Goal: Check status: Check status

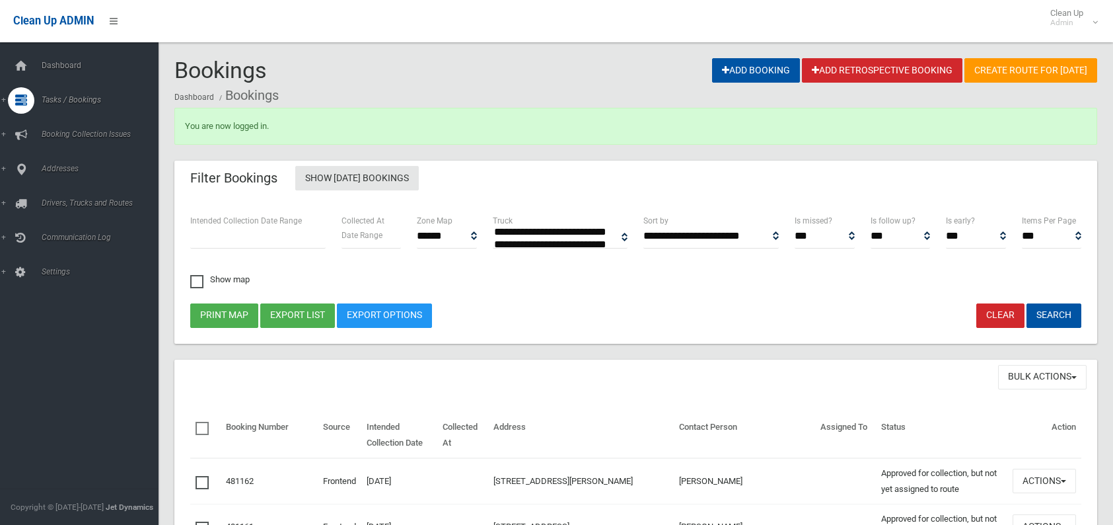
select select
click at [48, 194] on span "Search" at bounding box center [98, 196] width 120 height 9
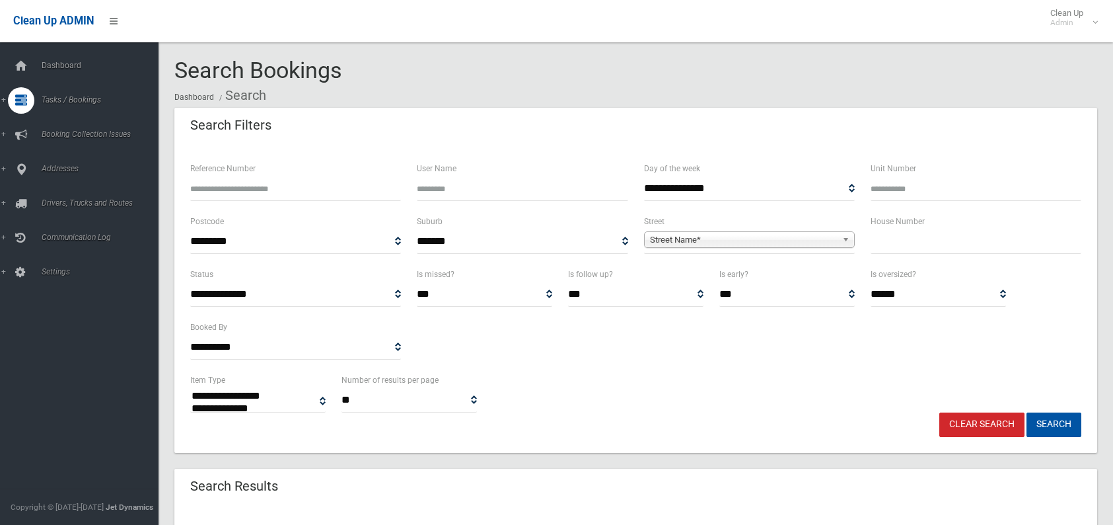
select select
click at [901, 243] on input "text" at bounding box center [976, 241] width 211 height 24
type input "**"
click at [727, 240] on span "Street Name*" at bounding box center [743, 240] width 187 height 16
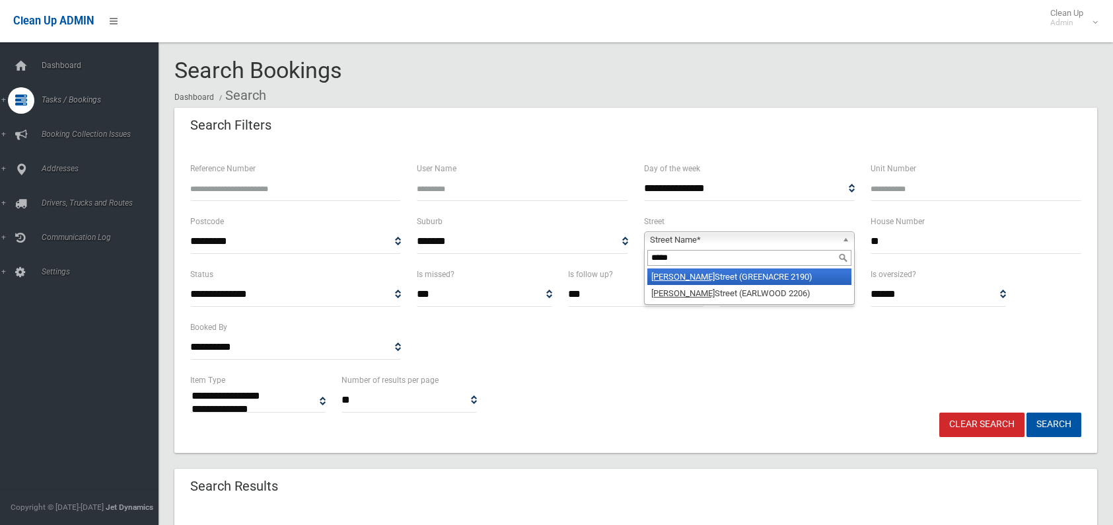
type input "*****"
click at [730, 280] on li "David Street (GREENACRE 2190)" at bounding box center [750, 276] width 204 height 17
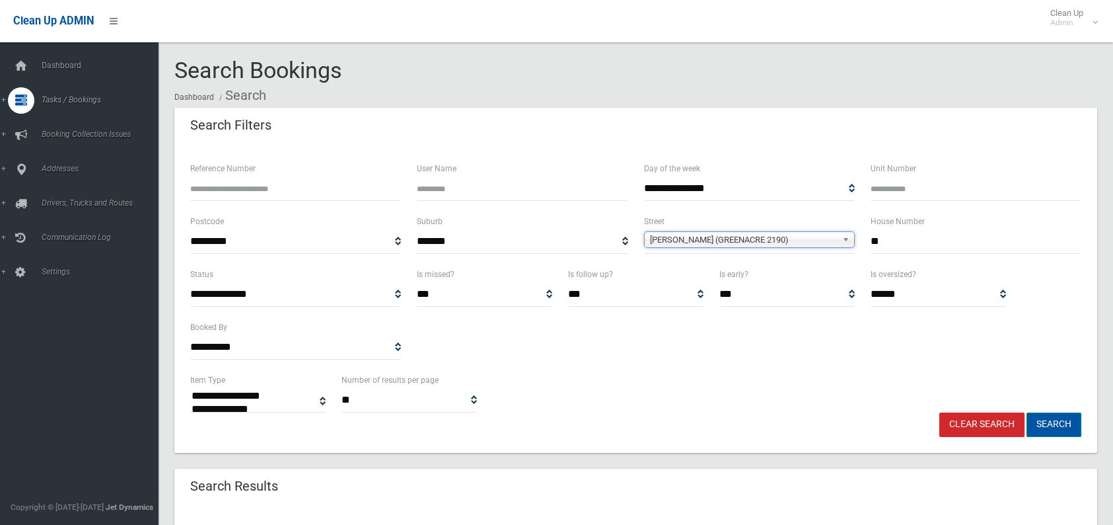
click at [1031, 423] on button "Search" at bounding box center [1054, 424] width 55 height 24
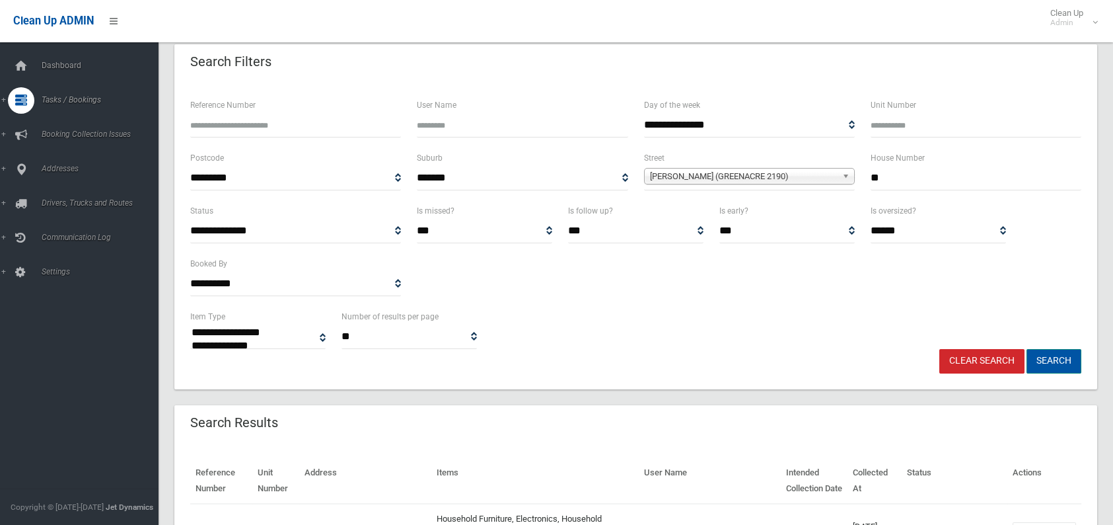
scroll to position [132, 0]
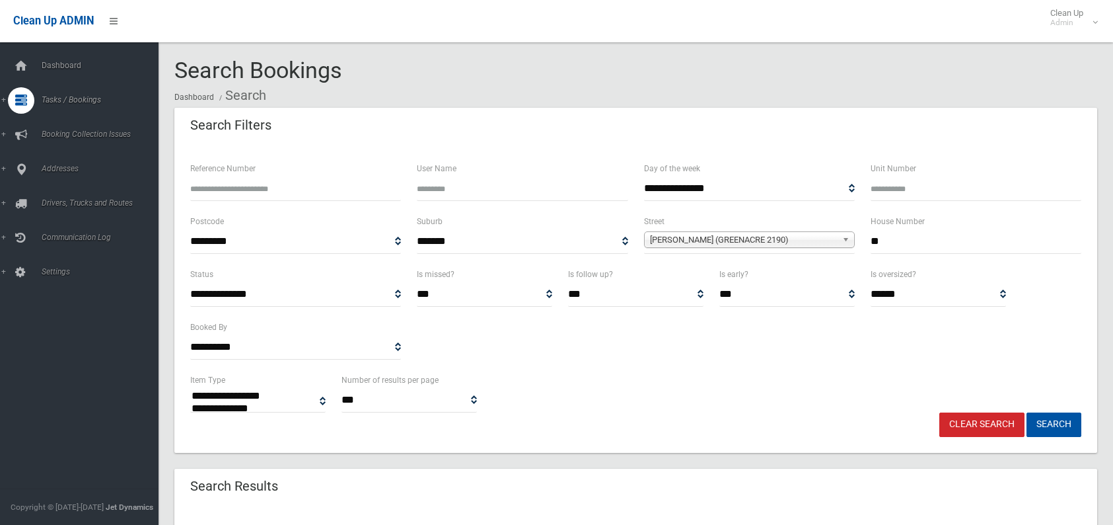
select select
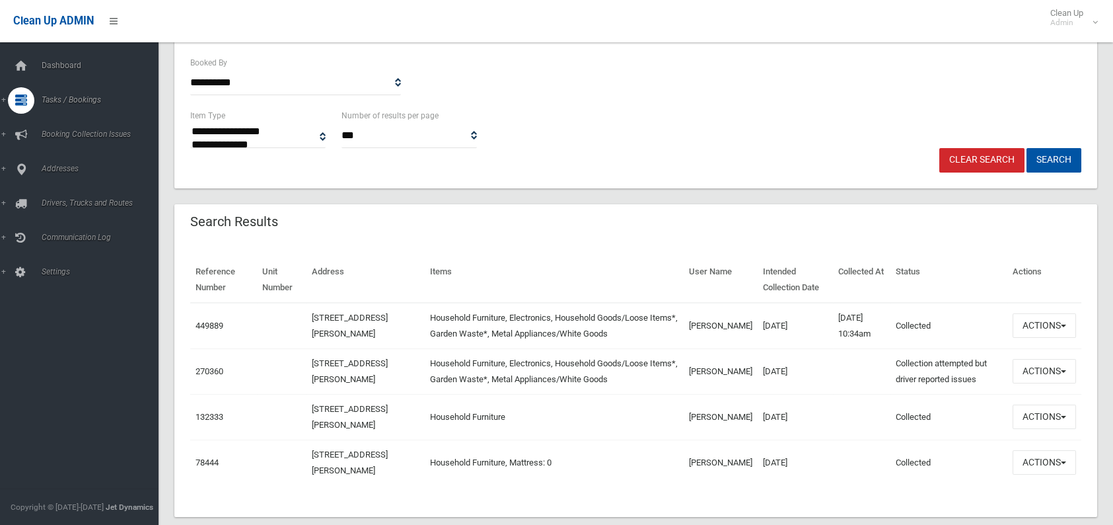
scroll to position [264, 0]
click at [1028, 331] on button "Actions" at bounding box center [1044, 325] width 63 height 24
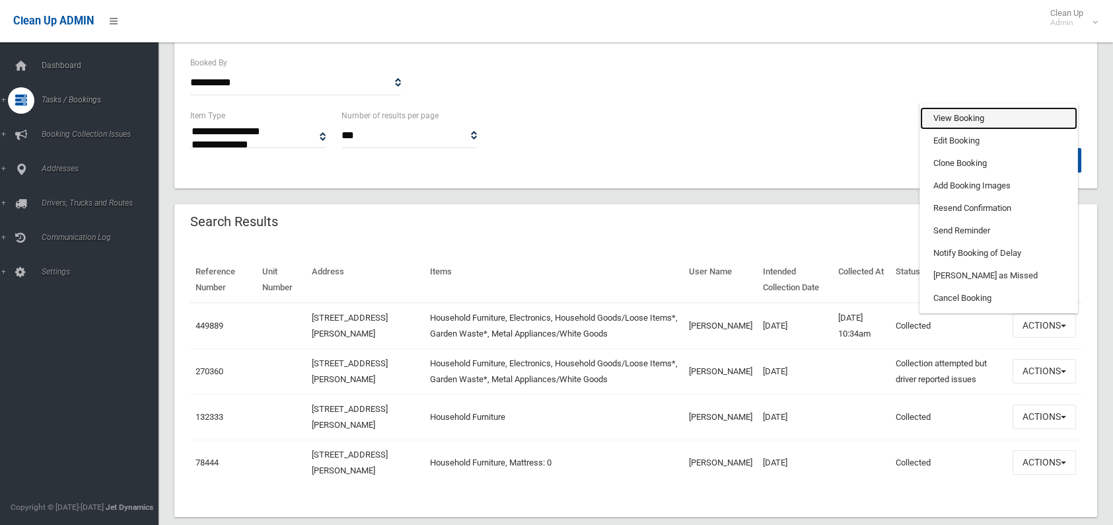
click at [963, 119] on link "View Booking" at bounding box center [998, 118] width 157 height 22
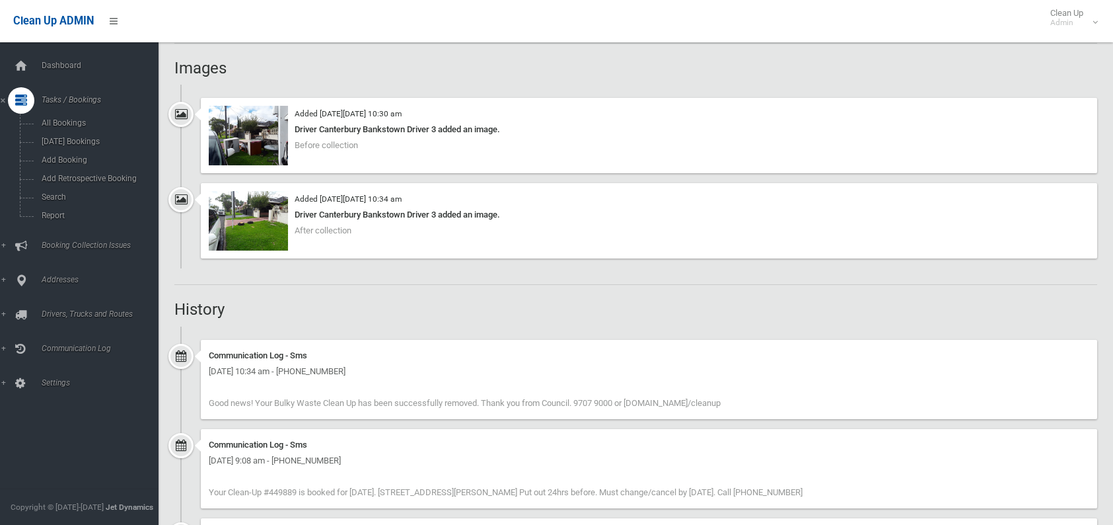
scroll to position [991, 0]
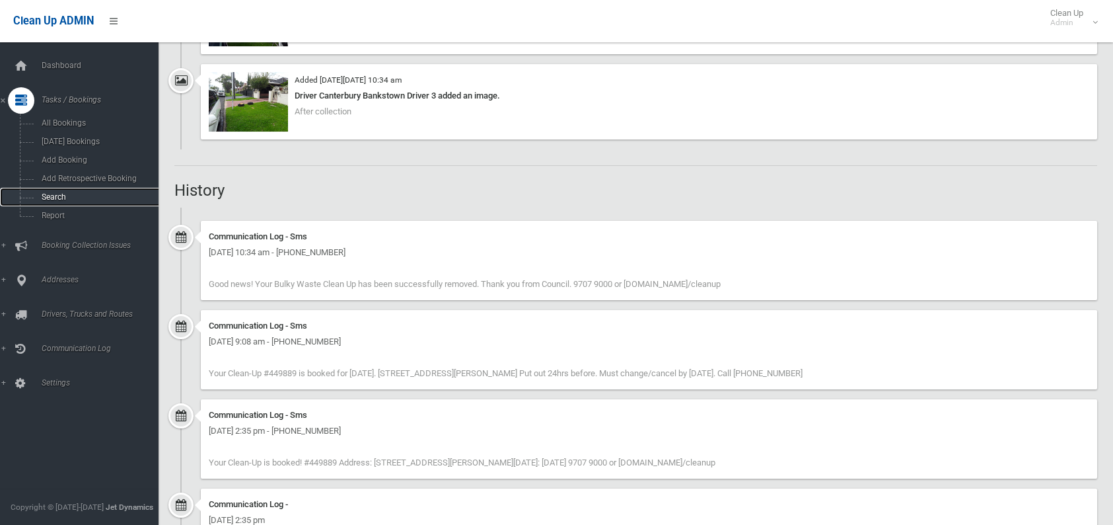
click at [56, 194] on span "Search" at bounding box center [98, 196] width 120 height 9
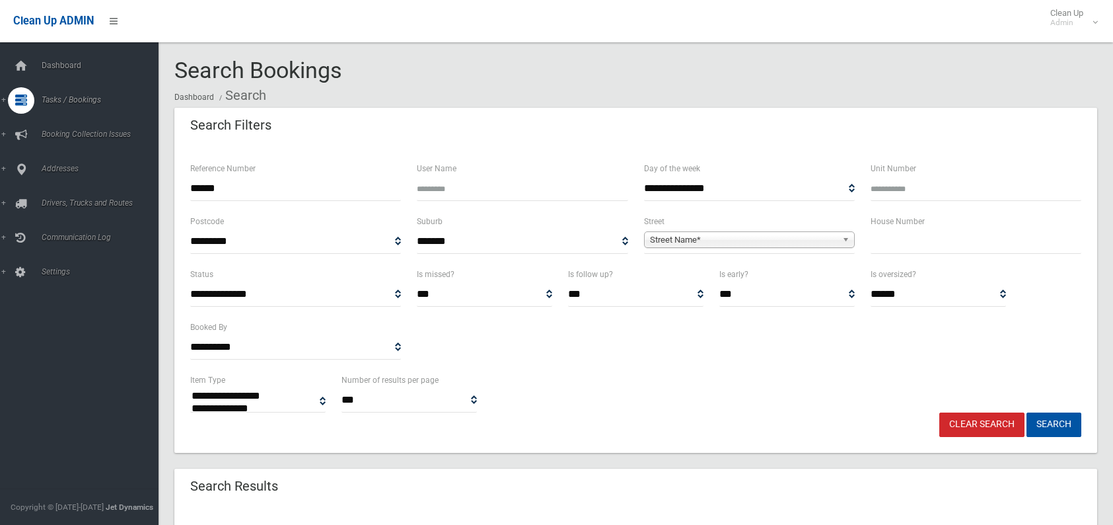
select select
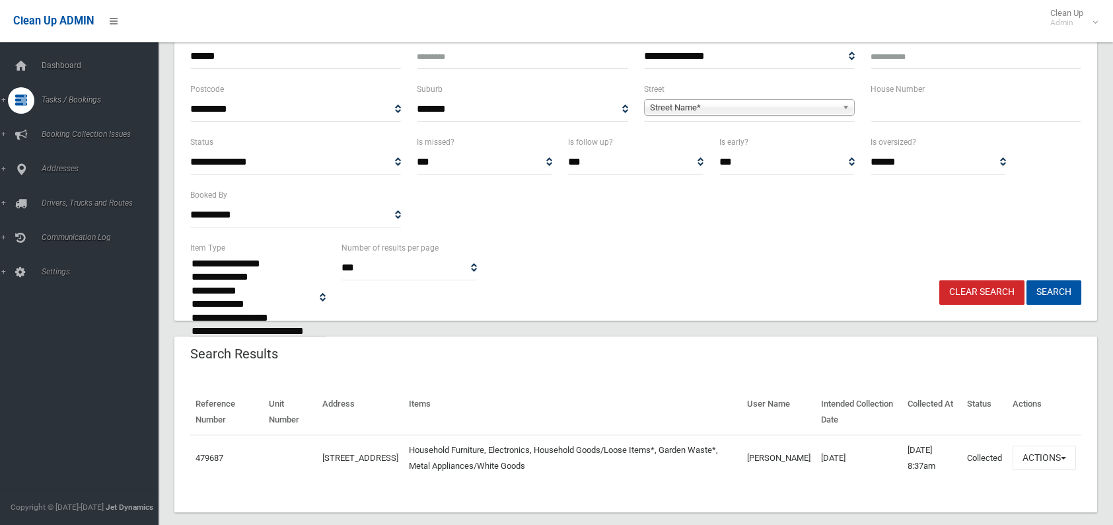
scroll to position [132, 0]
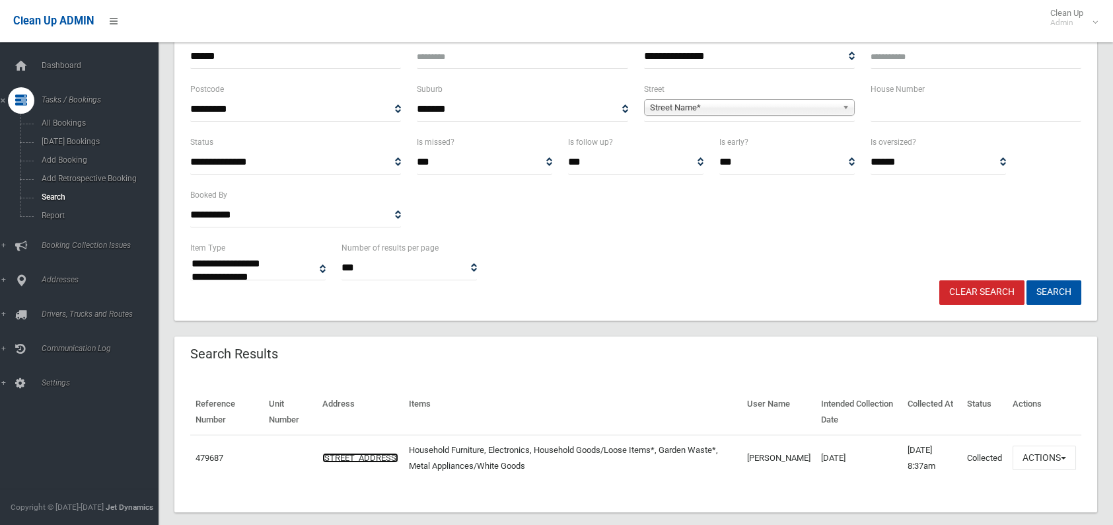
click at [330, 453] on link "[STREET_ADDRESS]" at bounding box center [360, 458] width 76 height 10
click at [220, 459] on link "479687" at bounding box center [210, 458] width 28 height 10
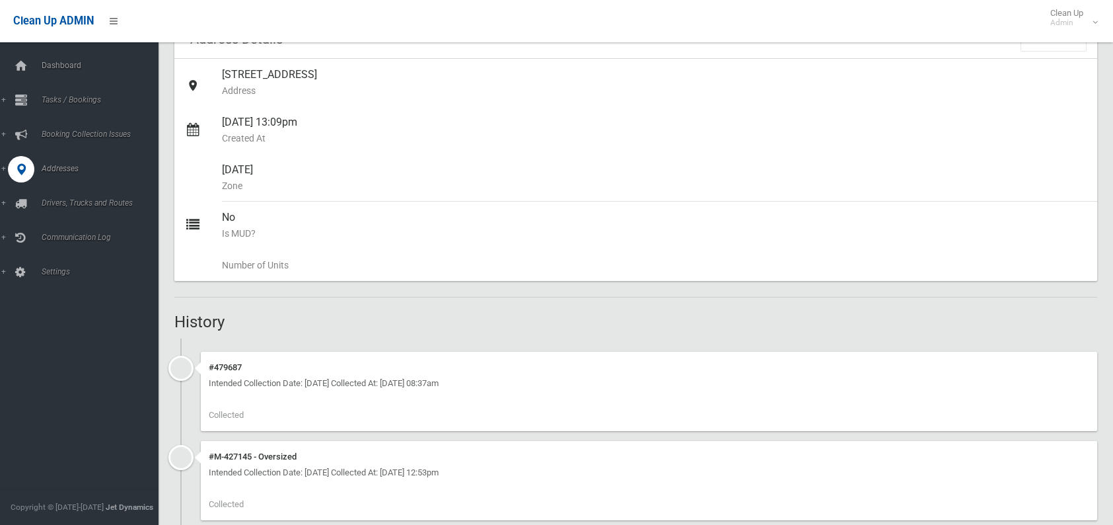
scroll to position [132, 0]
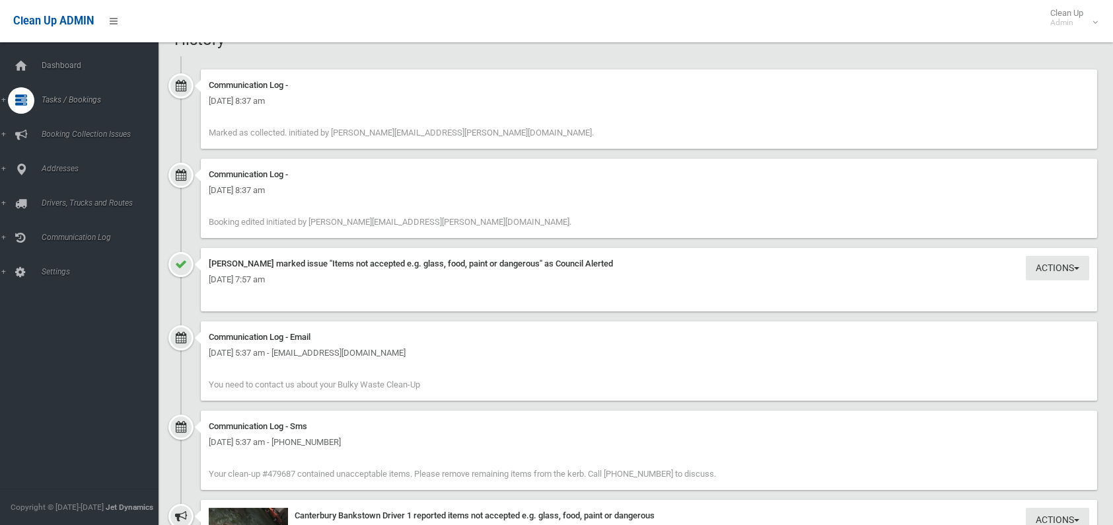
scroll to position [1388, 0]
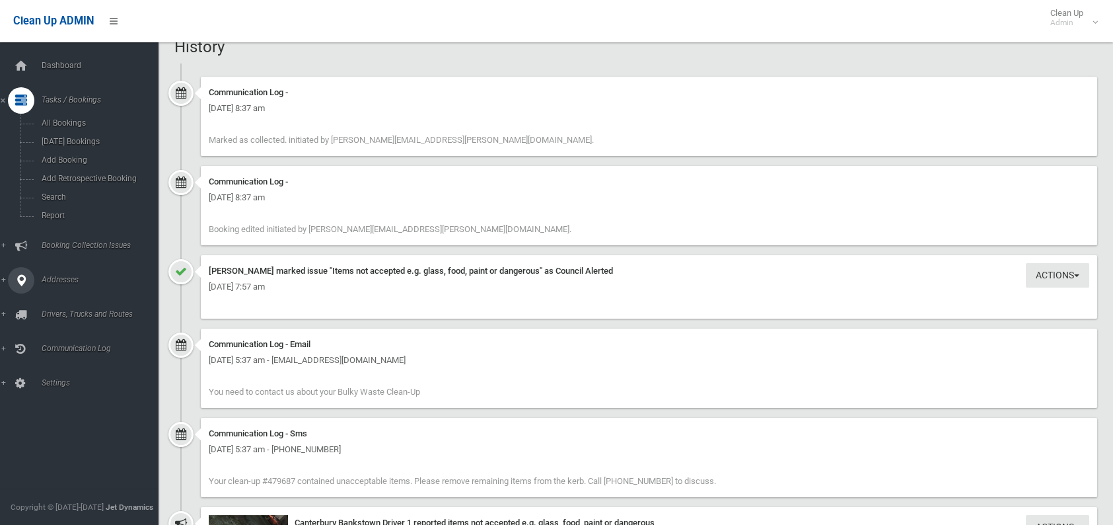
click at [52, 280] on span "Addresses" at bounding box center [103, 279] width 131 height 9
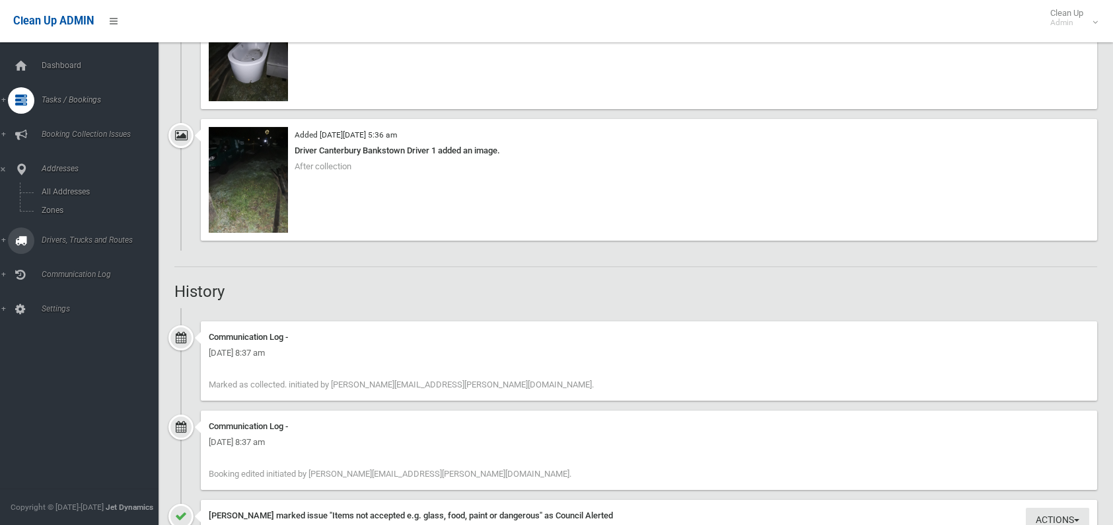
scroll to position [1123, 0]
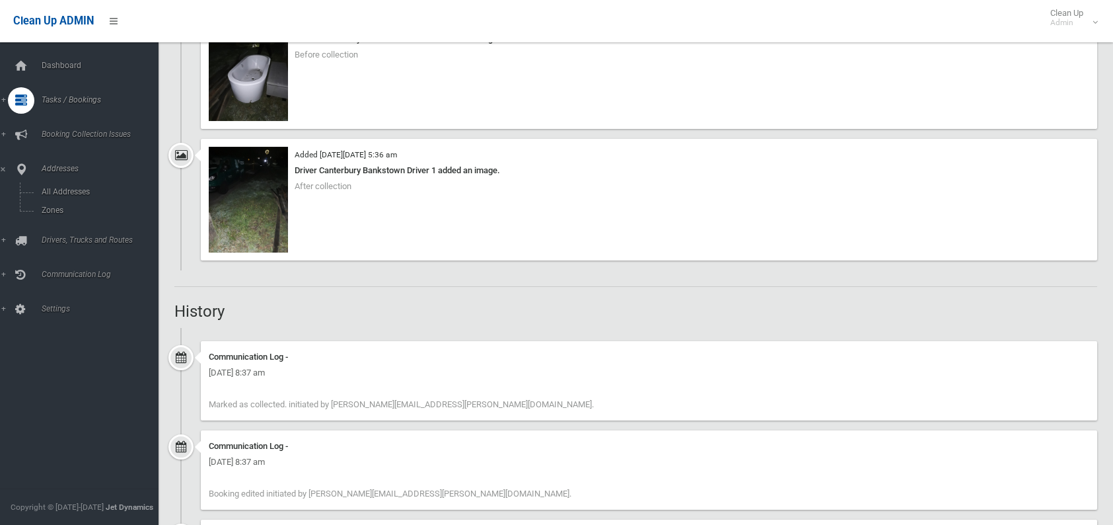
click at [63, 104] on link "Tasks / Bookings" at bounding box center [84, 100] width 169 height 26
click at [46, 194] on span "Search" at bounding box center [98, 196] width 120 height 9
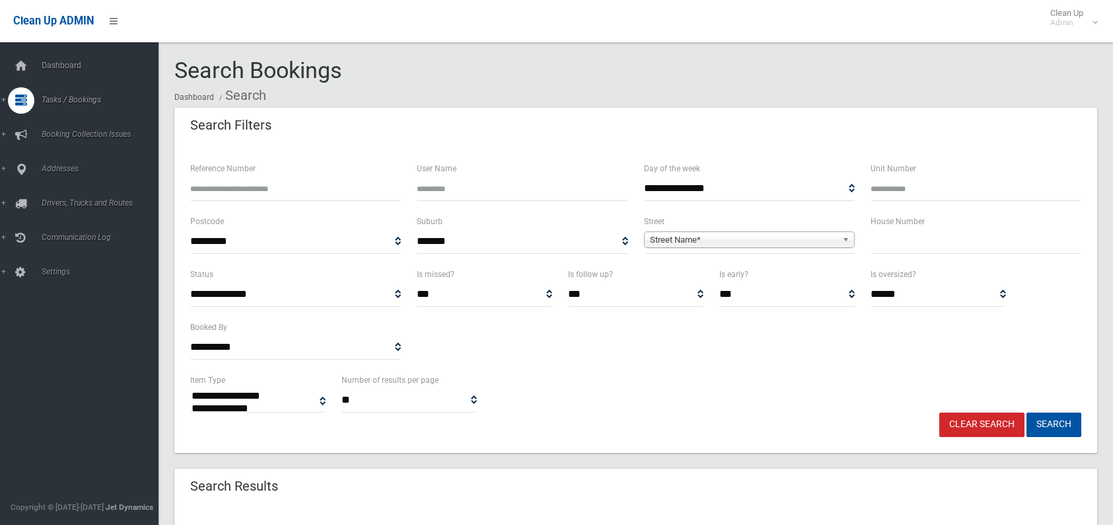
select select
click at [869, 241] on div "House Number" at bounding box center [976, 239] width 227 height 53
click at [890, 253] on input "text" at bounding box center [976, 241] width 211 height 24
click at [899, 246] on input "text" at bounding box center [976, 241] width 211 height 24
type input "**"
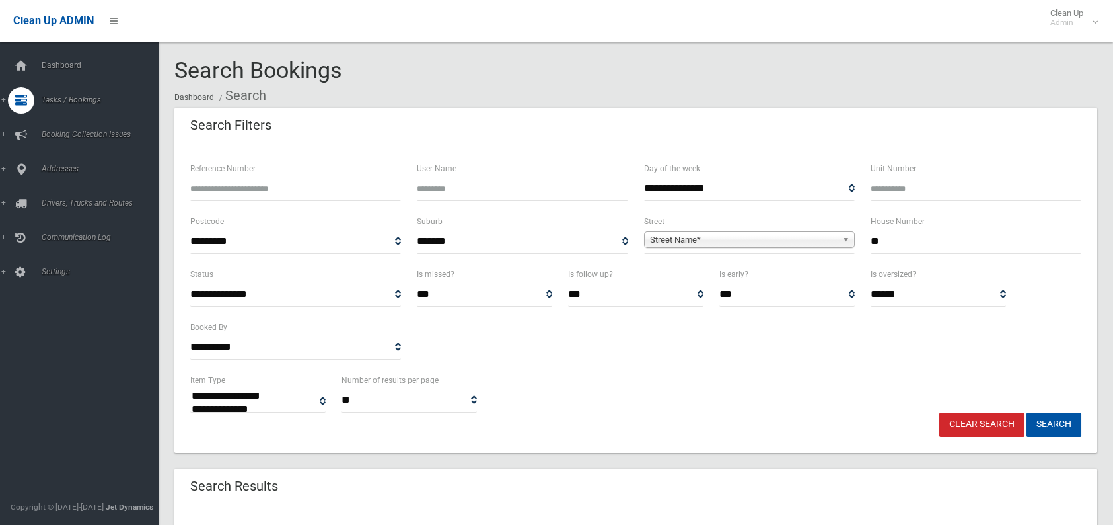
click at [685, 235] on span "Street Name*" at bounding box center [743, 240] width 187 height 16
type input "****"
click at [685, 274] on li "Crin an Street (HURLSTONE PARK 2193)" at bounding box center [750, 276] width 204 height 17
click at [1048, 428] on button "Search" at bounding box center [1054, 424] width 55 height 24
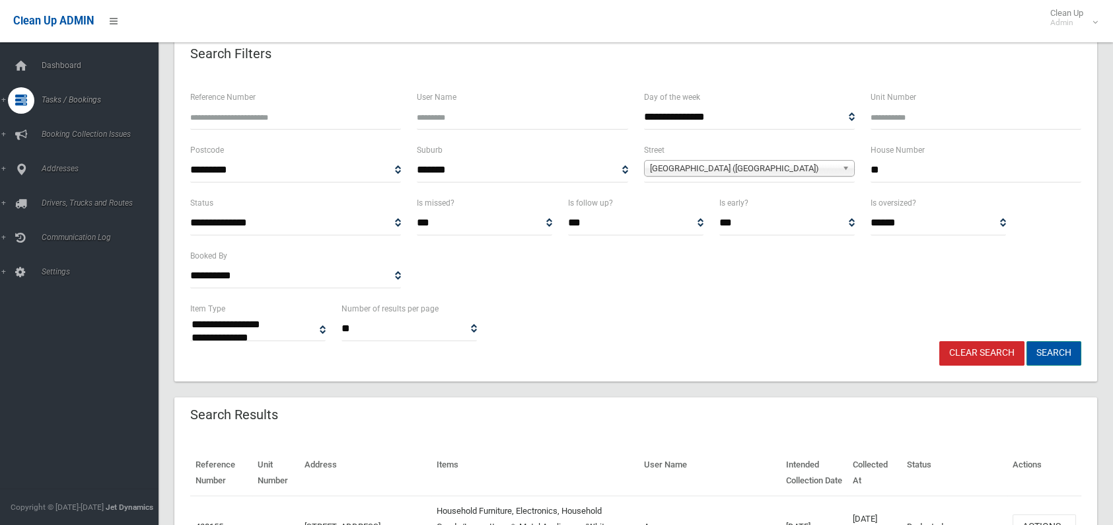
scroll to position [132, 0]
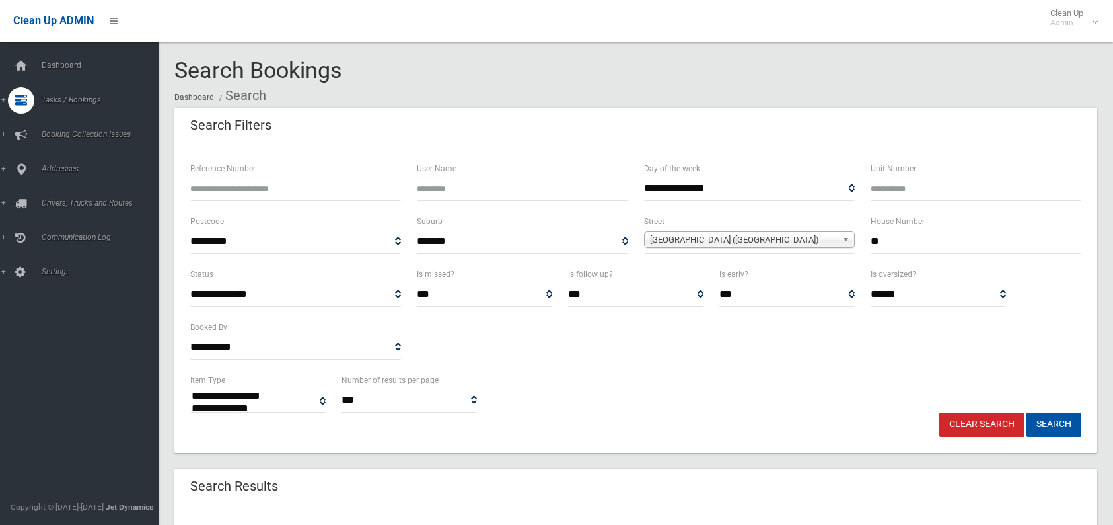
select select
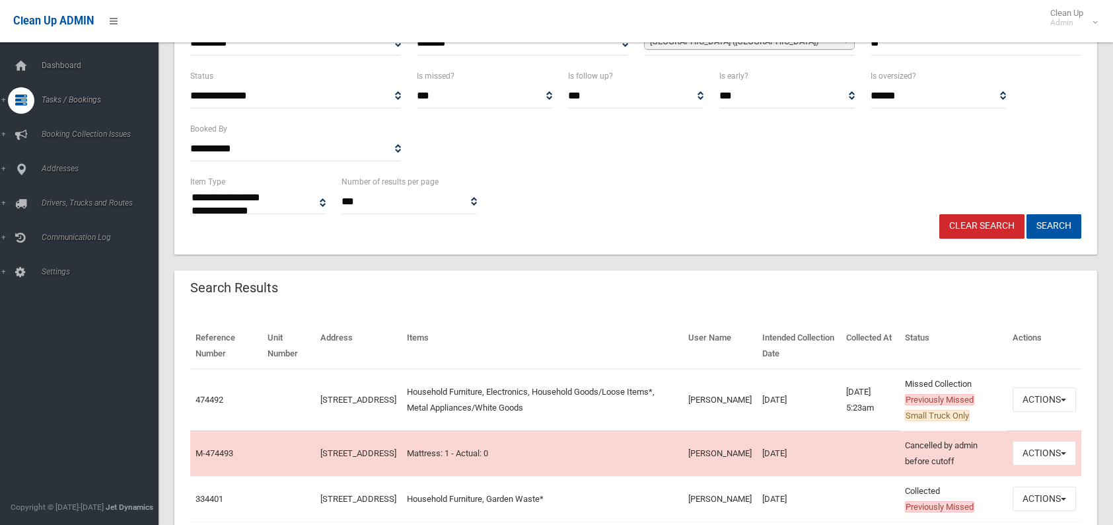
scroll to position [198, 0]
click at [211, 399] on link "474492" at bounding box center [210, 399] width 28 height 10
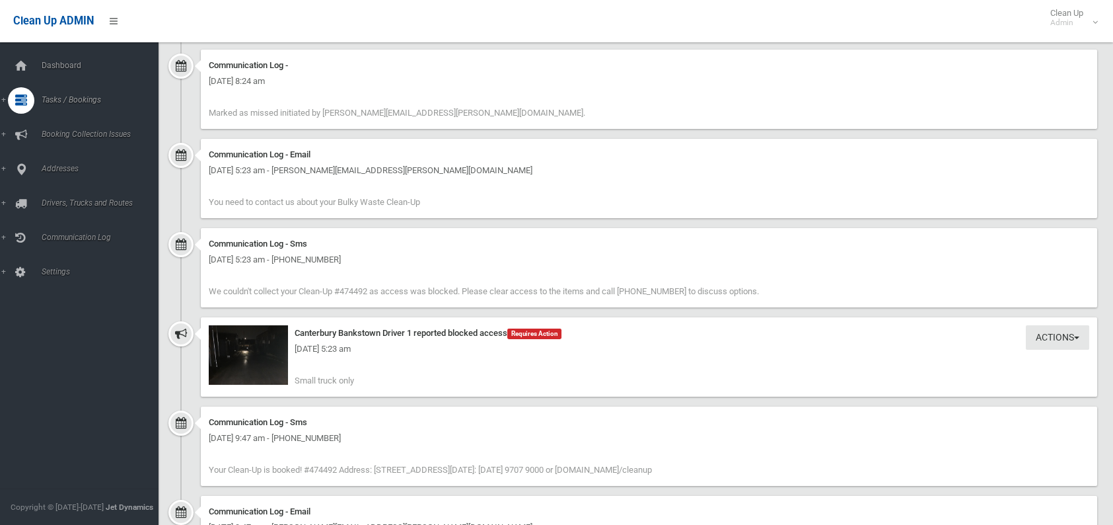
scroll to position [1057, 0]
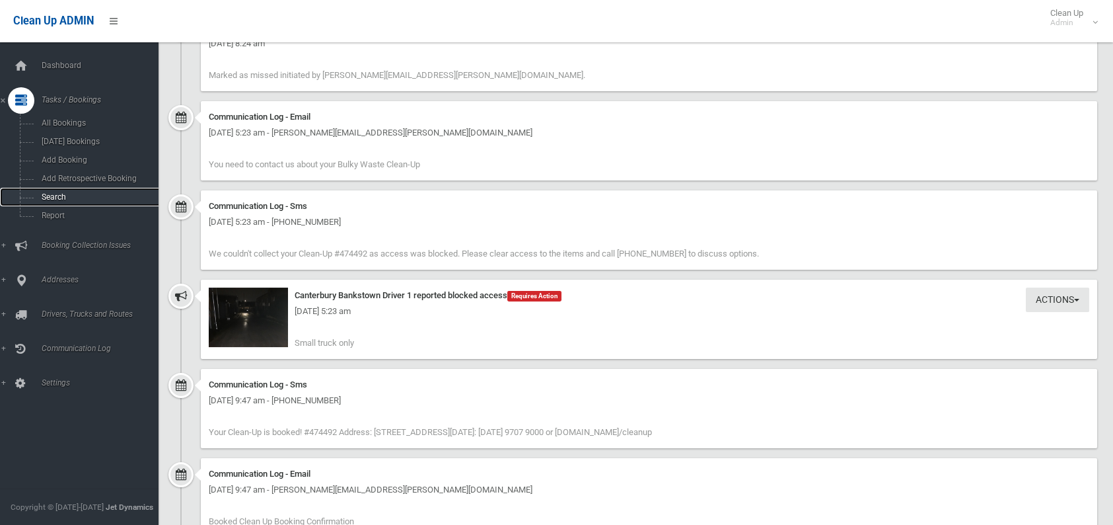
click at [43, 197] on span "Search" at bounding box center [98, 196] width 120 height 9
drag, startPoint x: 43, startPoint y: 197, endPoint x: 102, endPoint y: 194, distance: 59.6
click at [102, 194] on span "Search" at bounding box center [98, 196] width 120 height 9
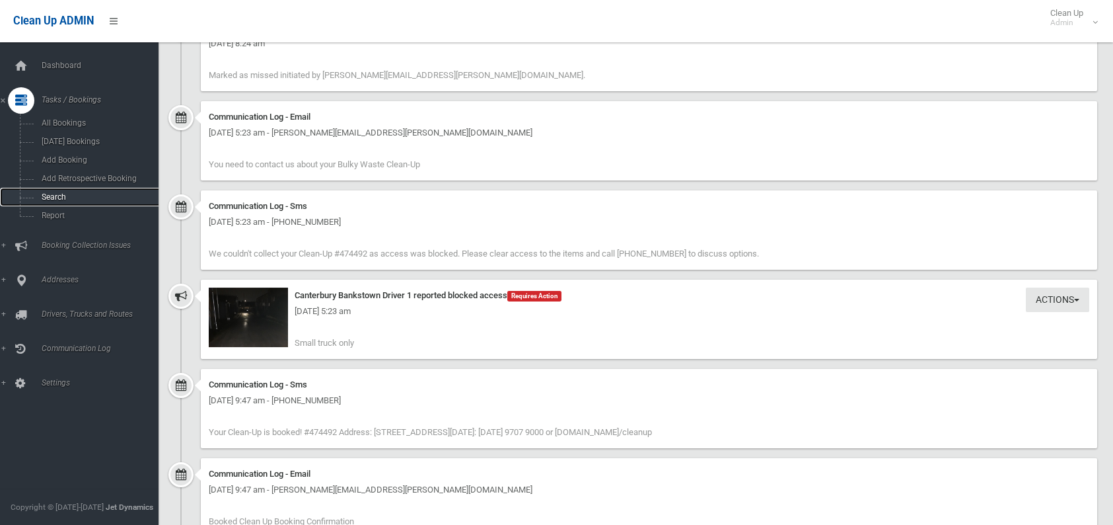
click at [50, 198] on span "Search" at bounding box center [98, 196] width 120 height 9
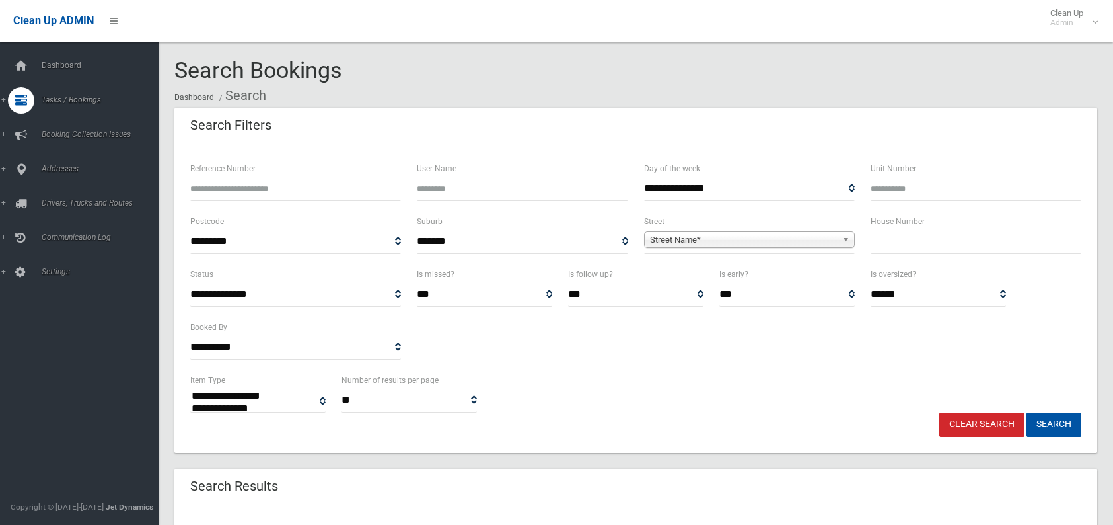
select select
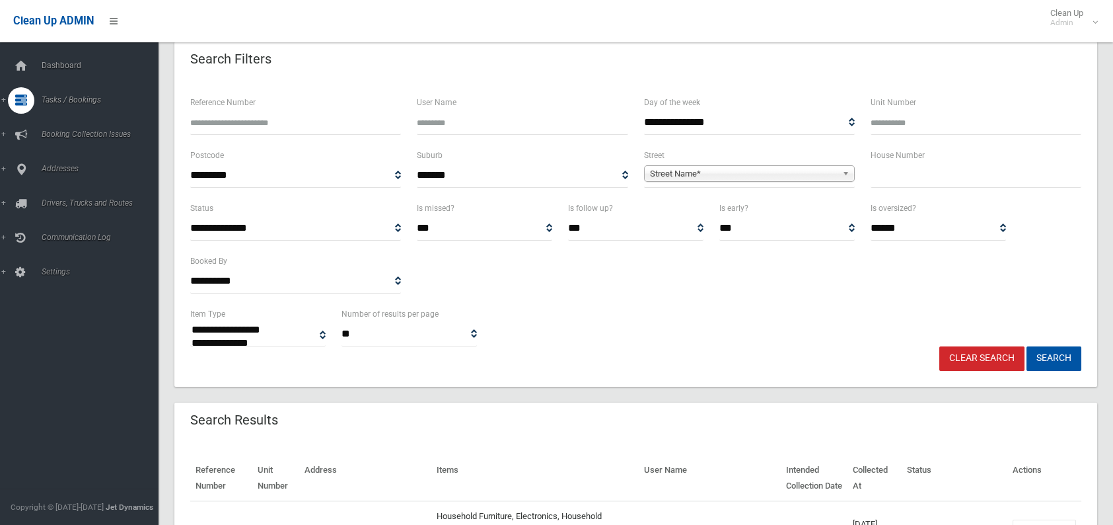
scroll to position [66, 0]
click at [889, 172] on input "text" at bounding box center [976, 175] width 211 height 24
type input "**"
click at [686, 178] on span "Street Name*" at bounding box center [743, 174] width 187 height 16
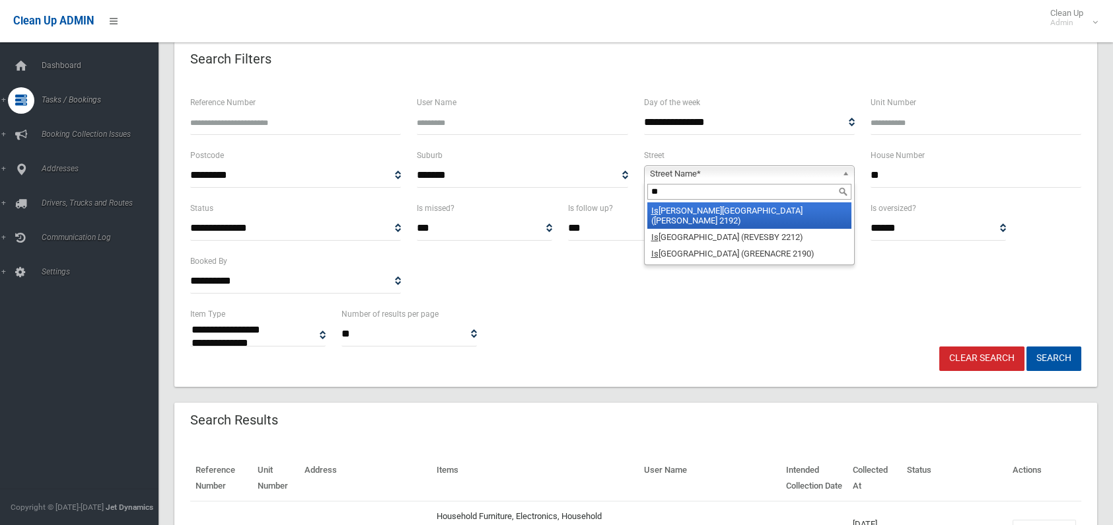
type input "*"
type input "***"
click at [709, 204] on li "Esm e Avenue (CHESTER HILL 2162)" at bounding box center [750, 215] width 204 height 26
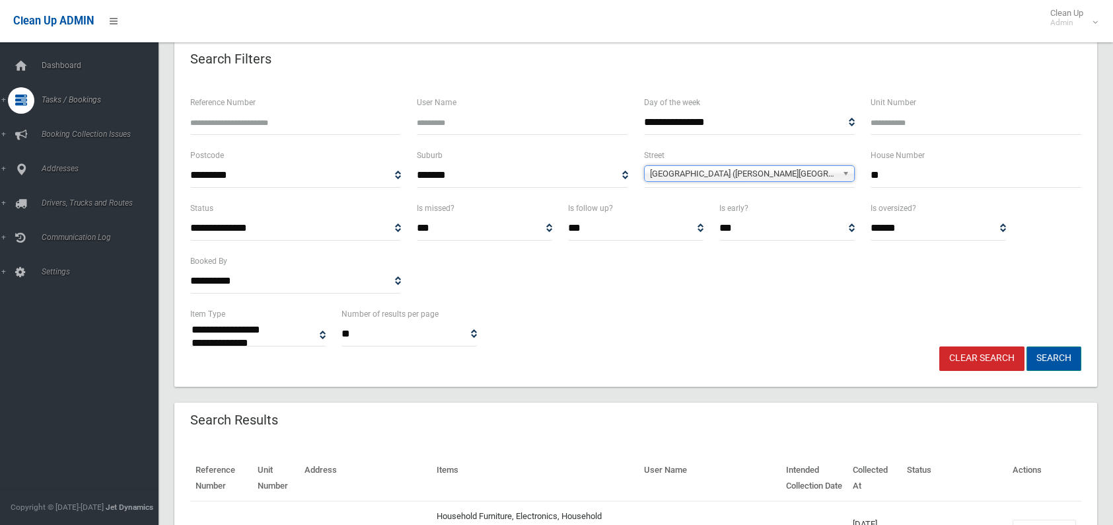
click at [1074, 365] on button "Search" at bounding box center [1054, 358] width 55 height 24
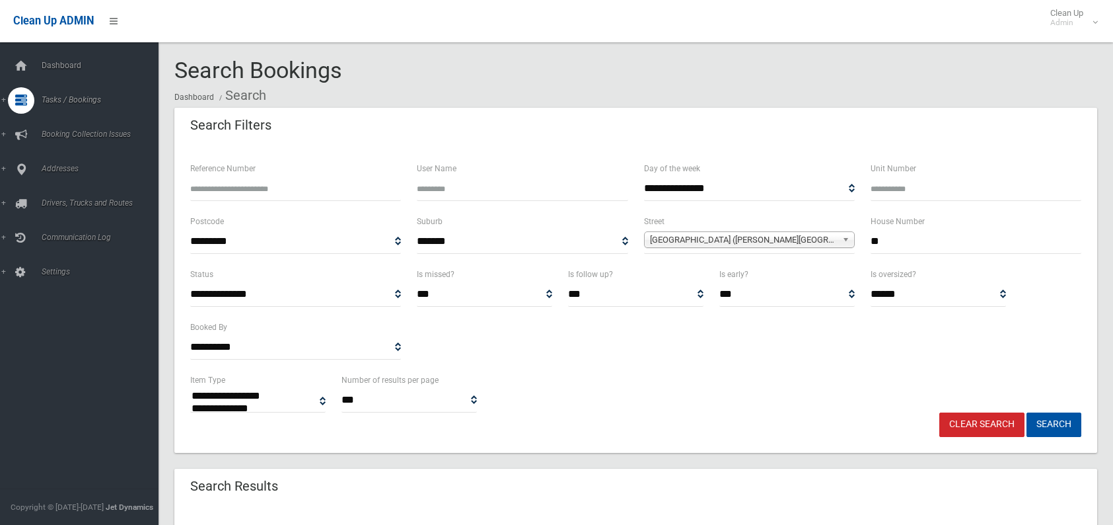
select select
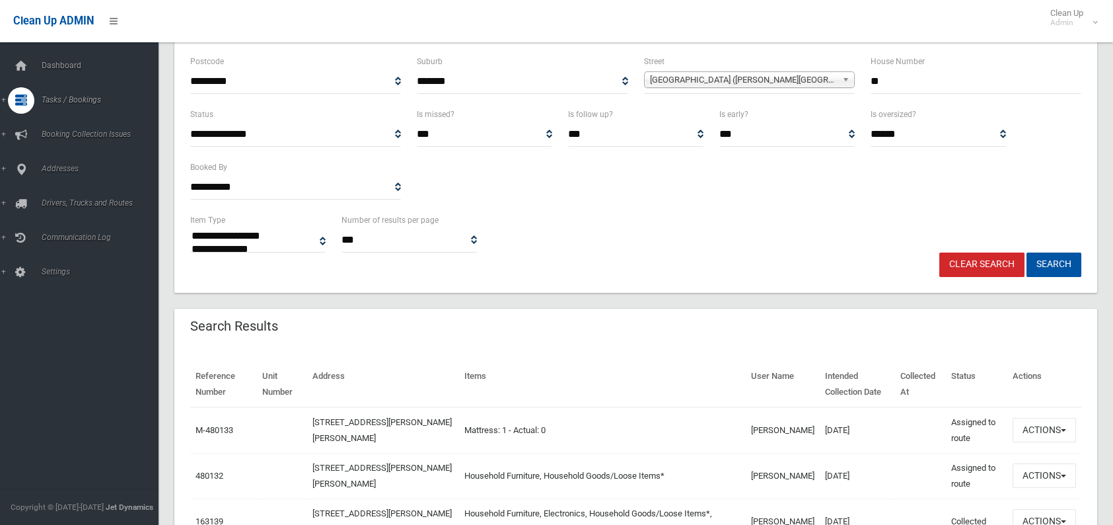
scroll to position [198, 0]
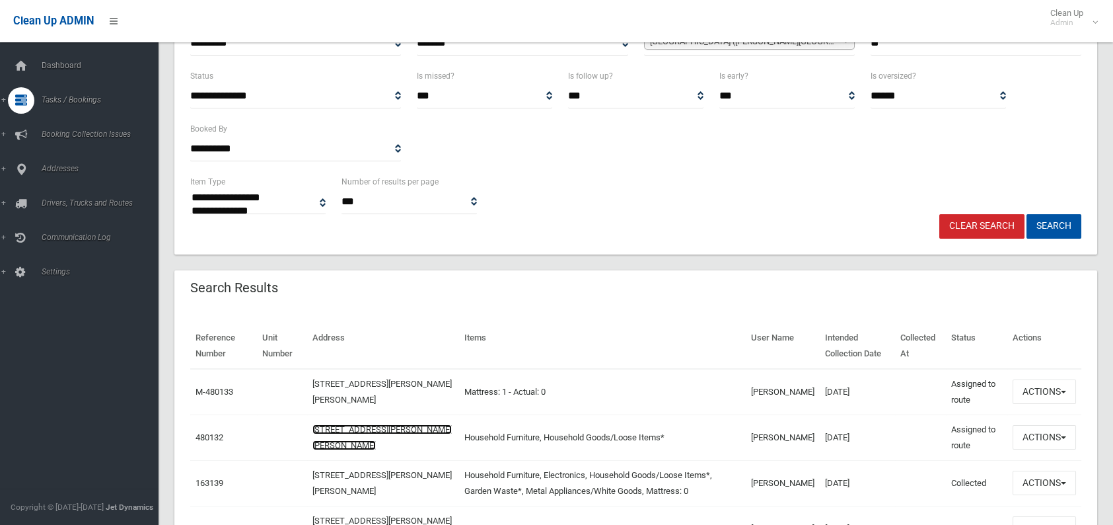
click at [353, 428] on link "[STREET_ADDRESS][PERSON_NAME][PERSON_NAME]" at bounding box center [382, 437] width 139 height 26
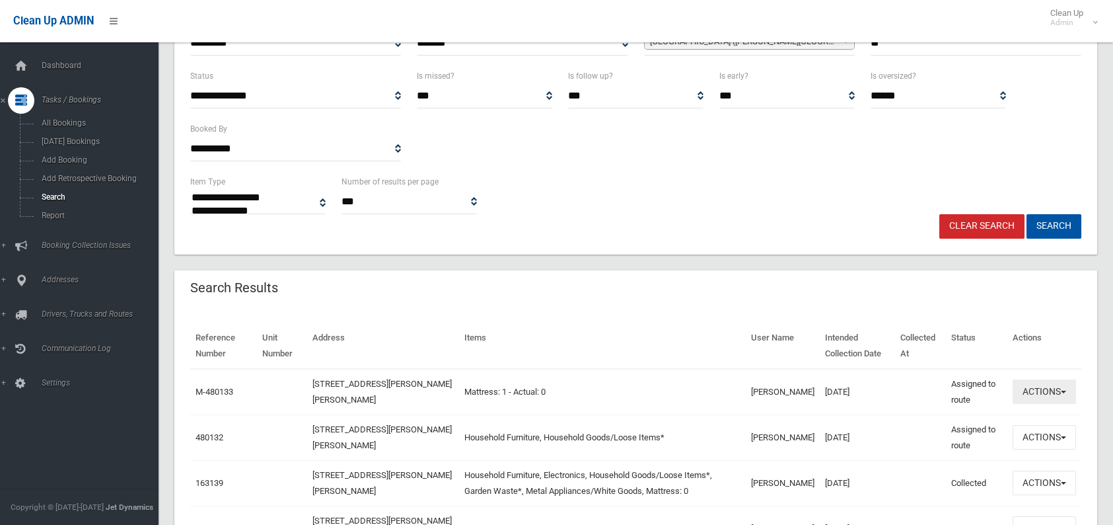
click at [1022, 404] on td "Actions View Booking Edit Booking Clone Booking Add Booking Images Resend Confi…" at bounding box center [1045, 392] width 74 height 46
click at [1022, 400] on button "Actions" at bounding box center [1044, 391] width 63 height 24
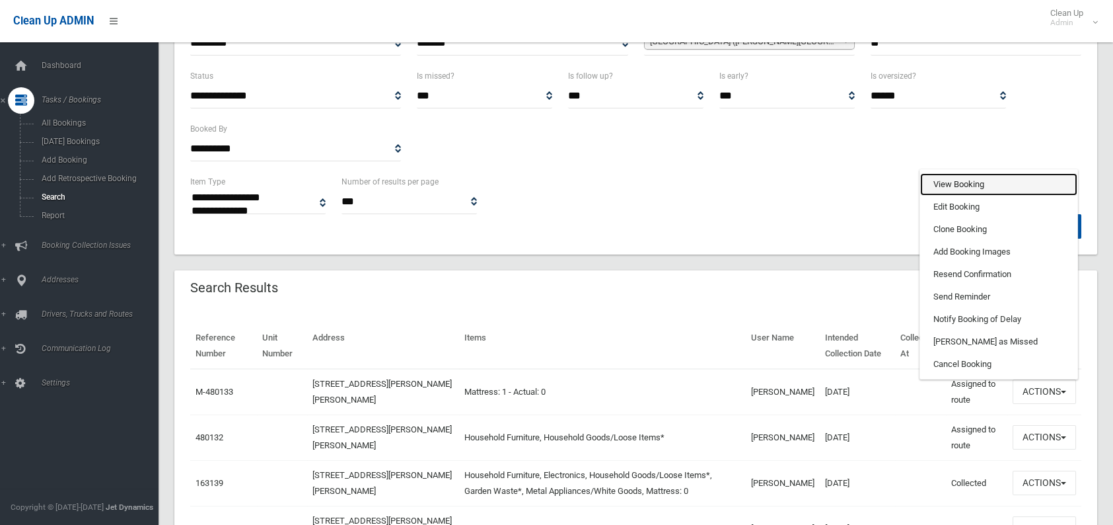
click at [968, 192] on link "View Booking" at bounding box center [998, 184] width 157 height 22
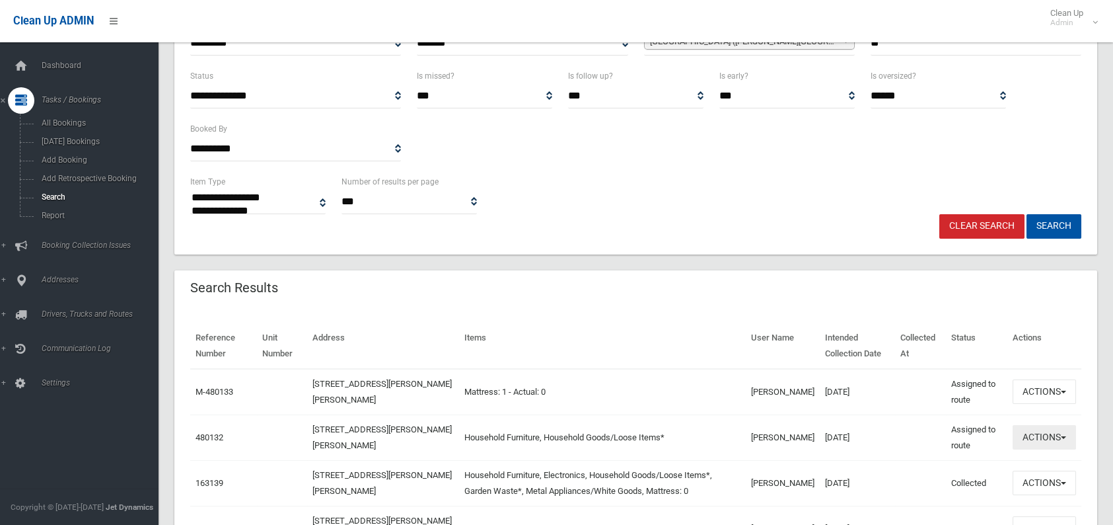
click at [1024, 438] on button "Actions" at bounding box center [1044, 437] width 63 height 24
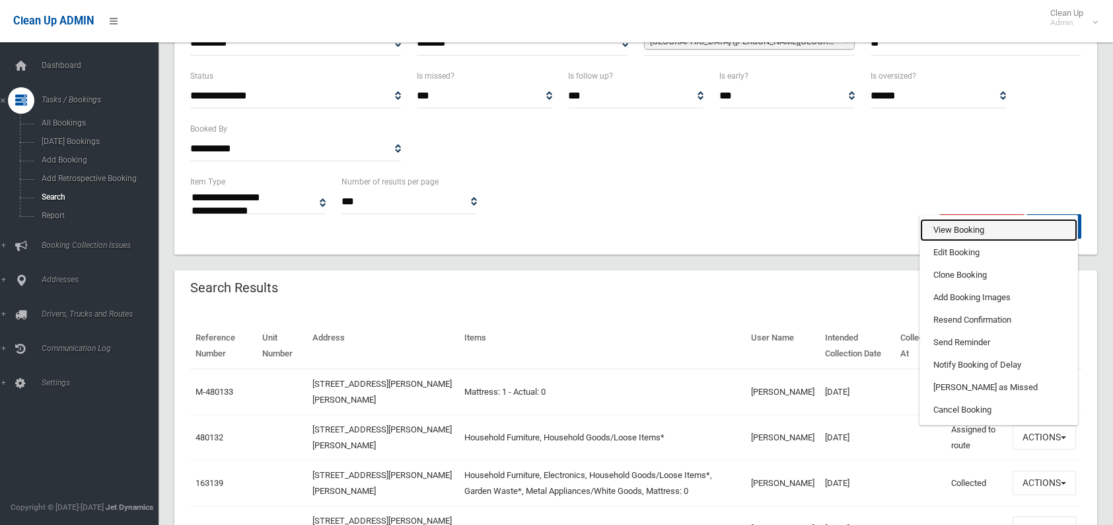
click at [992, 235] on link "View Booking" at bounding box center [998, 230] width 157 height 22
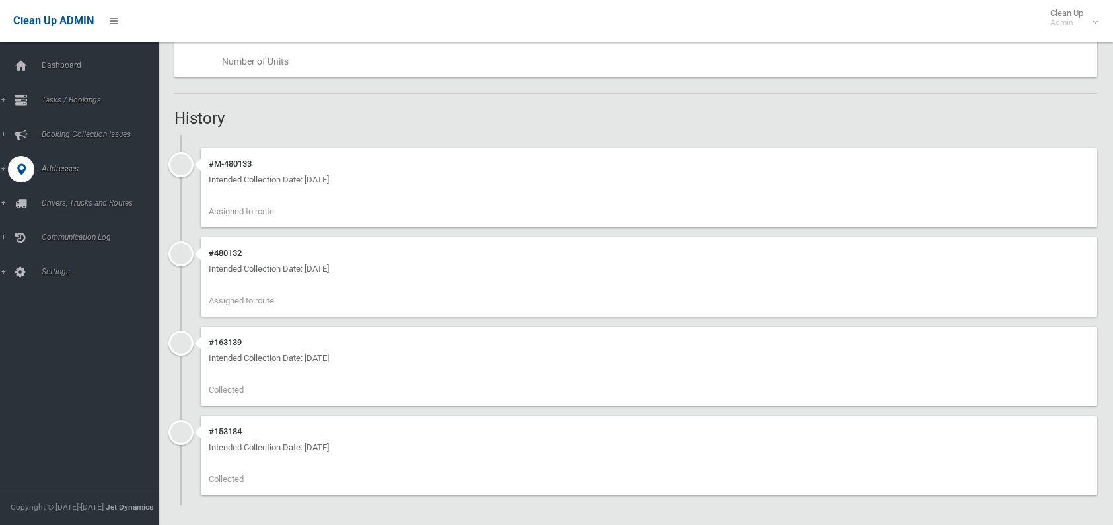
scroll to position [318, 0]
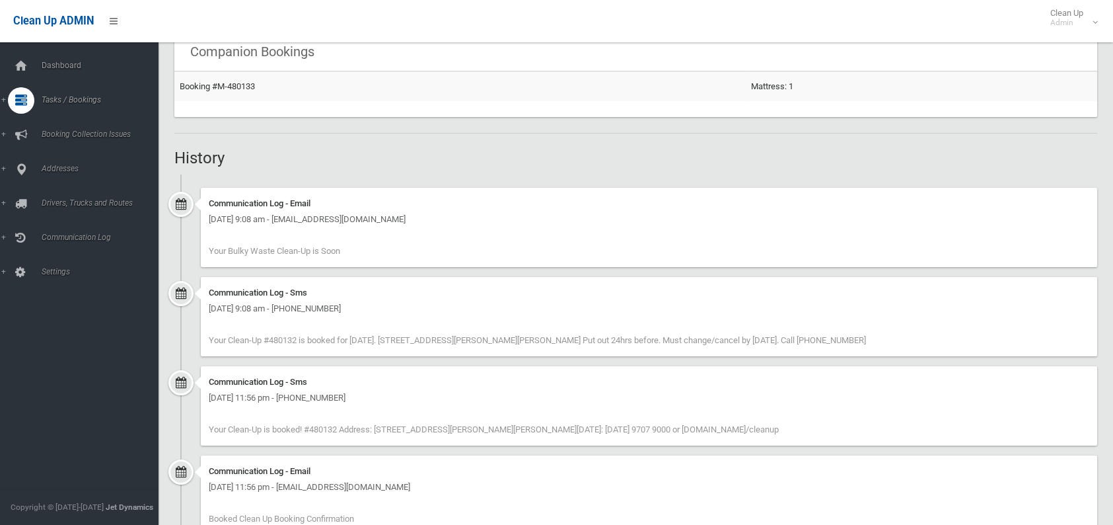
scroll to position [794, 0]
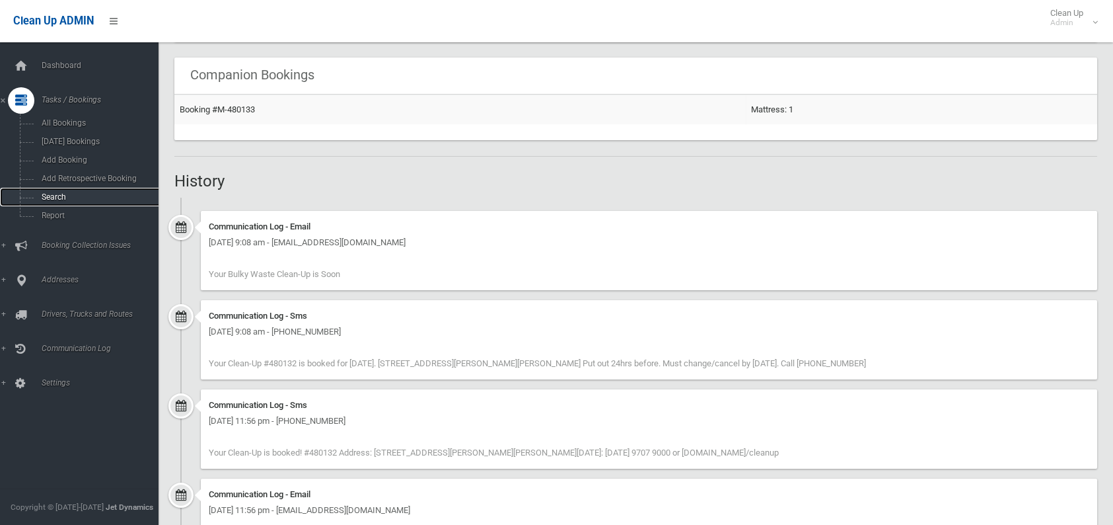
click at [44, 190] on link "Search" at bounding box center [84, 197] width 169 height 19
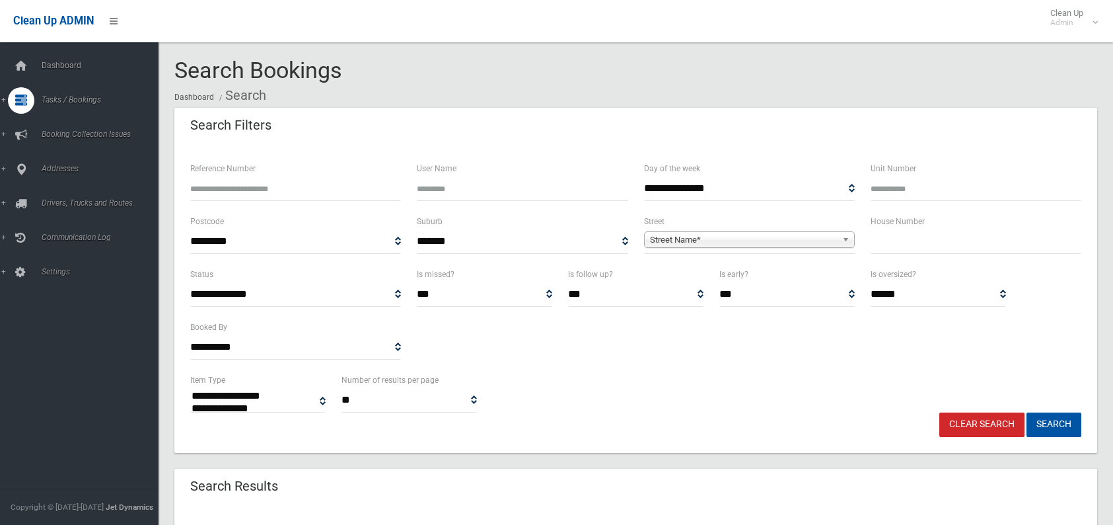
select select
click at [230, 182] on input "Reference Number" at bounding box center [295, 188] width 211 height 24
type input "******"
click at [1027, 412] on button "Search" at bounding box center [1054, 424] width 55 height 24
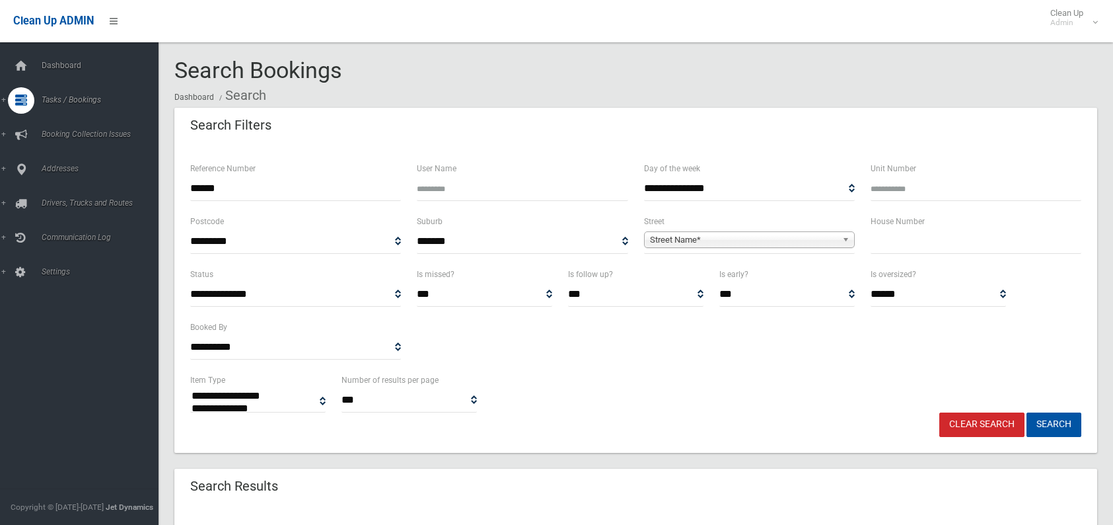
select select
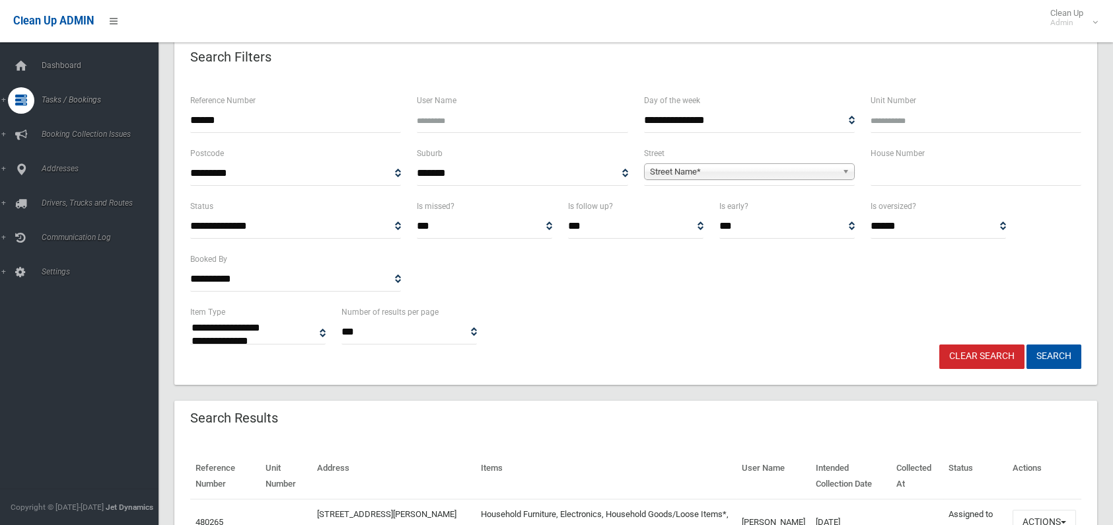
scroll to position [132, 0]
